Goal: Navigation & Orientation: Go to known website

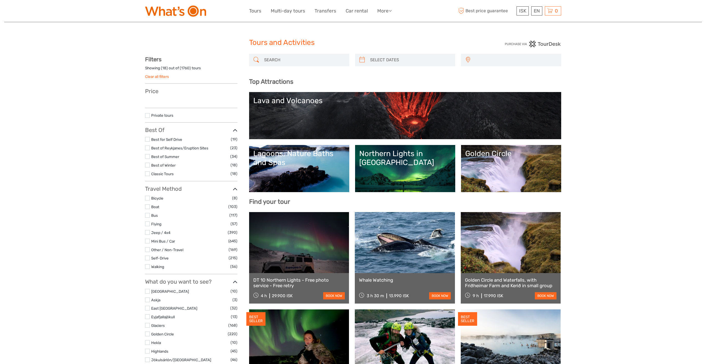
select select
click at [385, 11] on link "More" at bounding box center [384, 11] width 14 height 8
select select
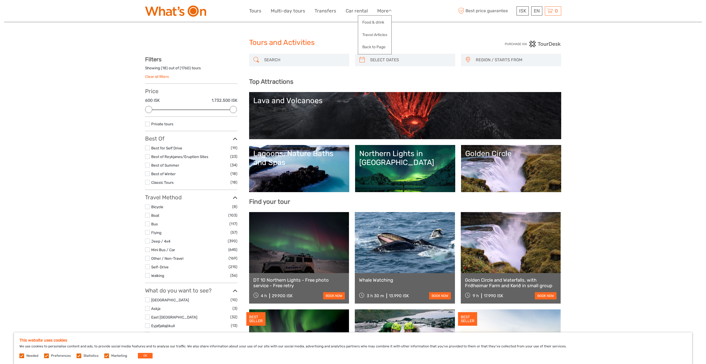
click at [200, 14] on img at bounding box center [175, 11] width 61 height 11
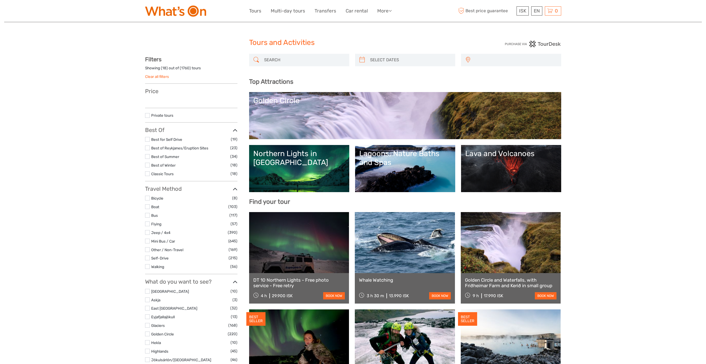
select select
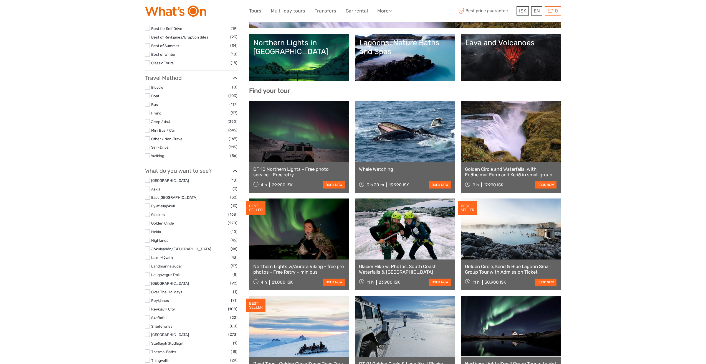
select select
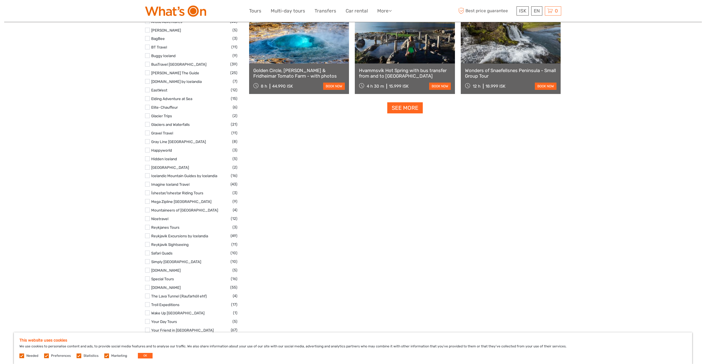
scroll to position [813, 0]
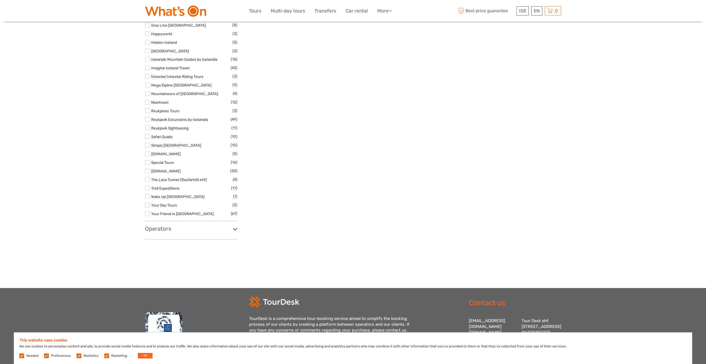
click at [143, 353] on div "This website uses cookies We use cookies to personalise content and ads, to pro…" at bounding box center [353, 349] width 678 height 32
click at [142, 356] on button "OK" at bounding box center [145, 356] width 15 height 6
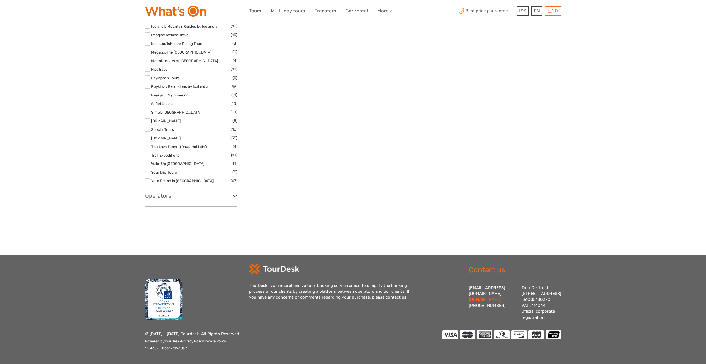
scroll to position [852, 0]
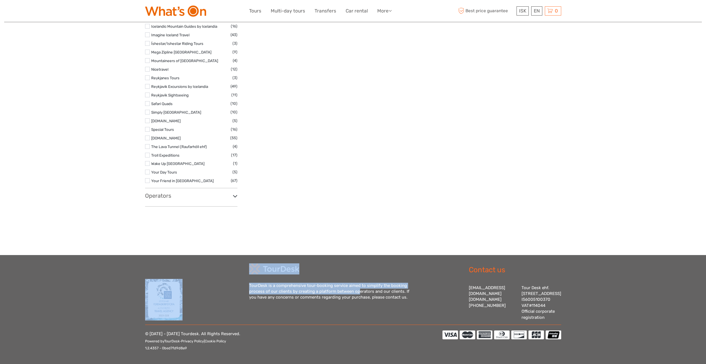
drag, startPoint x: 259, startPoint y: 278, endPoint x: 343, endPoint y: 287, distance: 84.2
click at [343, 287] on div "TourDesk is a comprehensive tour-booking service aimed to simplify the booking …" at bounding box center [353, 292] width 416 height 57
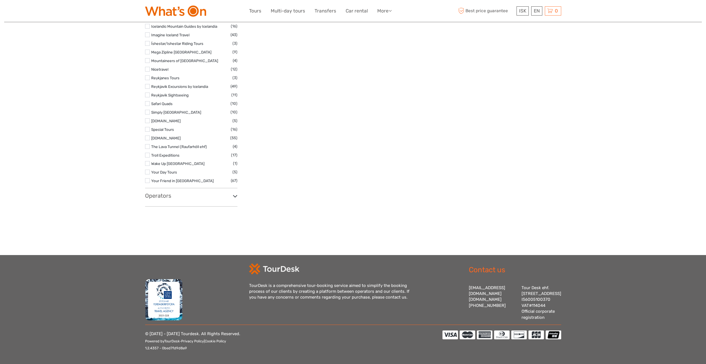
click at [408, 309] on div "TourDesk is a comprehensive tour-booking service aimed to simplify the booking …" at bounding box center [353, 292] width 208 height 57
drag, startPoint x: 469, startPoint y: 282, endPoint x: 503, endPoint y: 283, distance: 33.8
click at [503, 283] on div "Contact us info@tourdesk.io tourdesk.com +354 553 4321 Tour Desk ehf. Lækjartor…" at bounding box center [509, 292] width 104 height 57
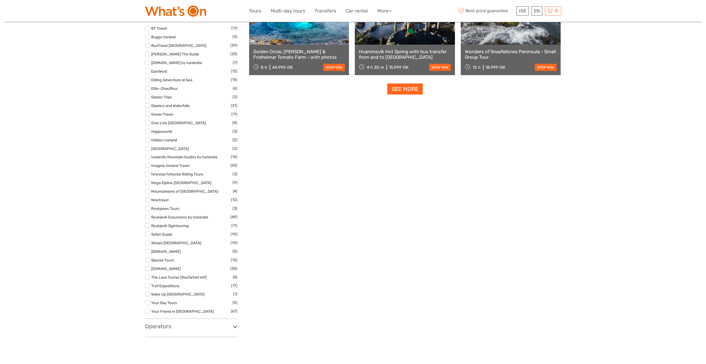
scroll to position [713, 0]
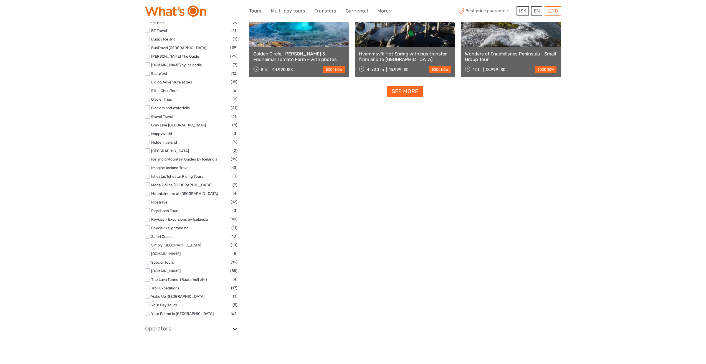
click at [175, 11] on img at bounding box center [175, 11] width 61 height 11
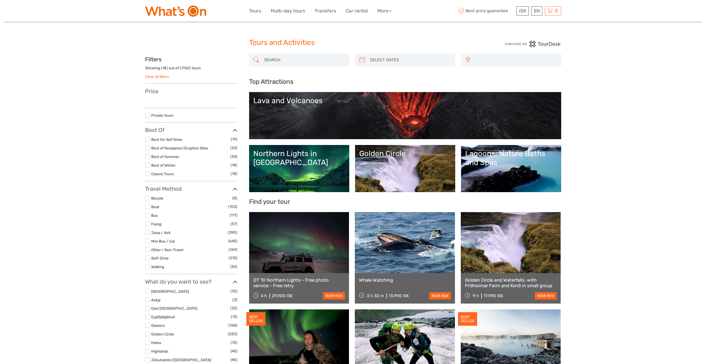
select select
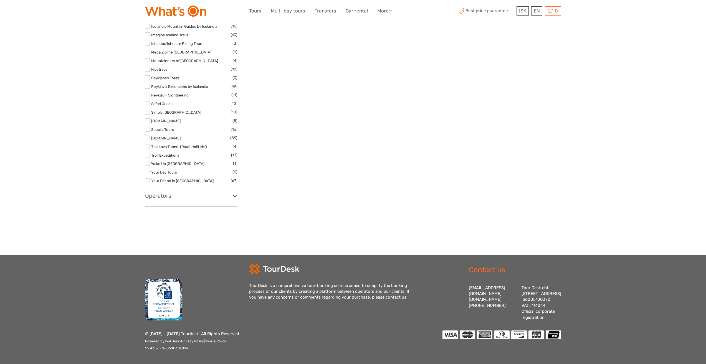
scroll to position [852, 0]
click at [388, 8] on link "More" at bounding box center [384, 11] width 14 height 8
click at [386, 10] on link "More" at bounding box center [384, 11] width 14 height 8
click at [275, 341] on div "© [DATE] - [DATE] Tourdesk. All Rights Reserved. Powered by TourDesk - Privacy …" at bounding box center [293, 345] width 297 height 28
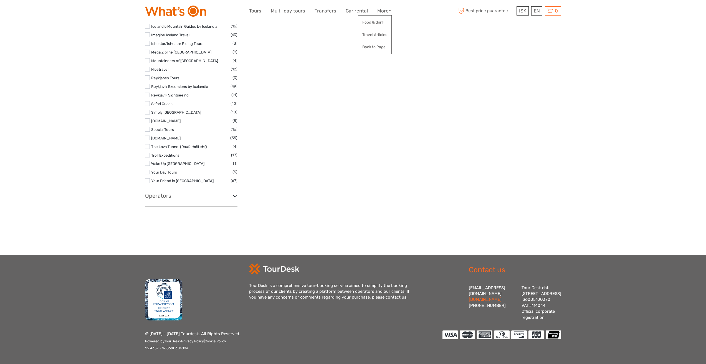
click at [490, 297] on link "[DOMAIN_NAME]" at bounding box center [485, 299] width 33 height 5
drag, startPoint x: 245, startPoint y: 279, endPoint x: 407, endPoint y: 292, distance: 162.8
click at [407, 292] on div "TourDesk is a comprehensive tour-booking service aimed to simplify the booking …" at bounding box center [353, 292] width 416 height 57
copy div "TourDesk is a comprehensive tour-booking service aimed to simplify the booking …"
